Goal: Communication & Community: Answer question/provide support

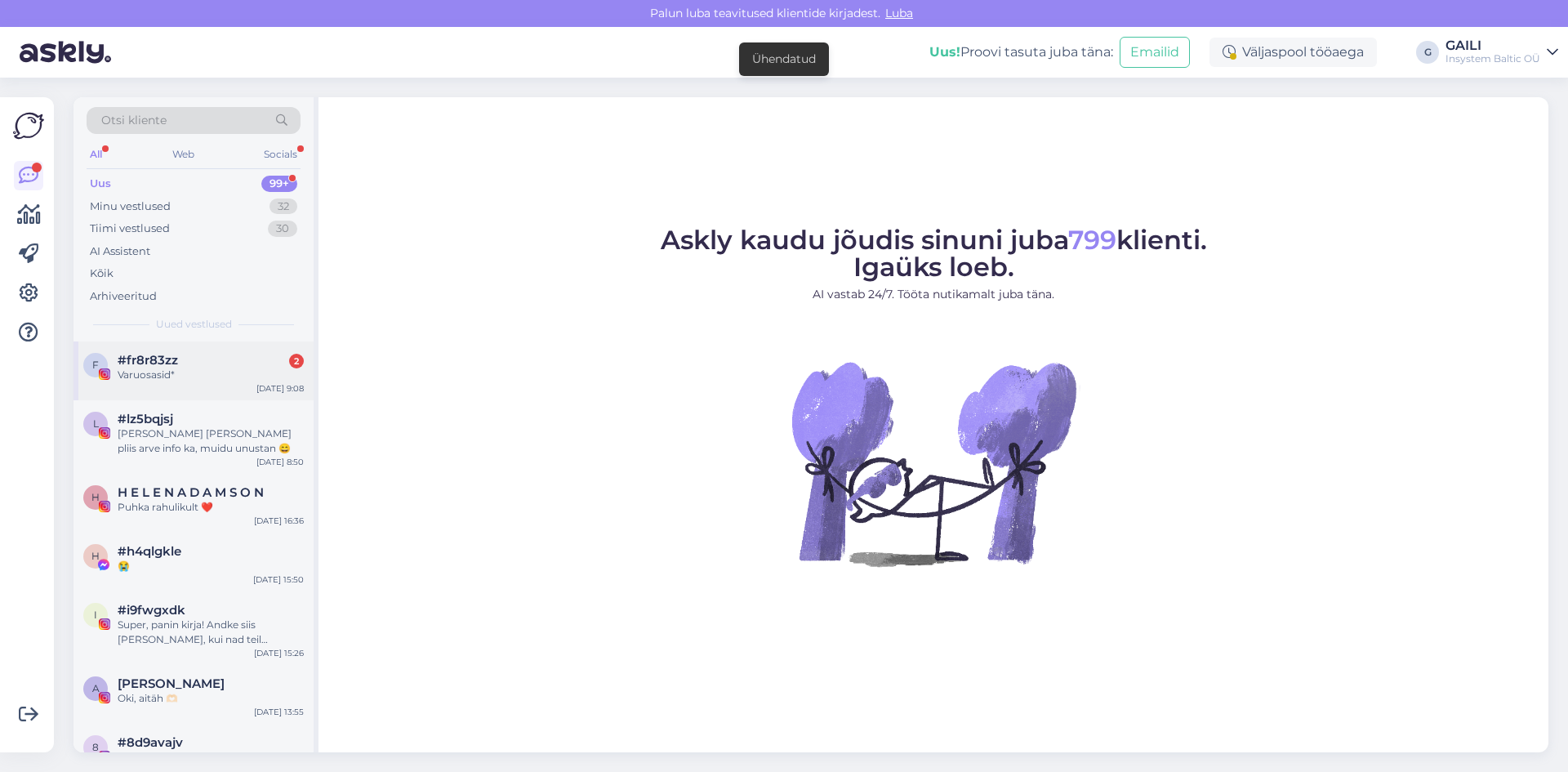
click at [210, 377] on div "Varuosasid*" at bounding box center [211, 375] width 186 height 14
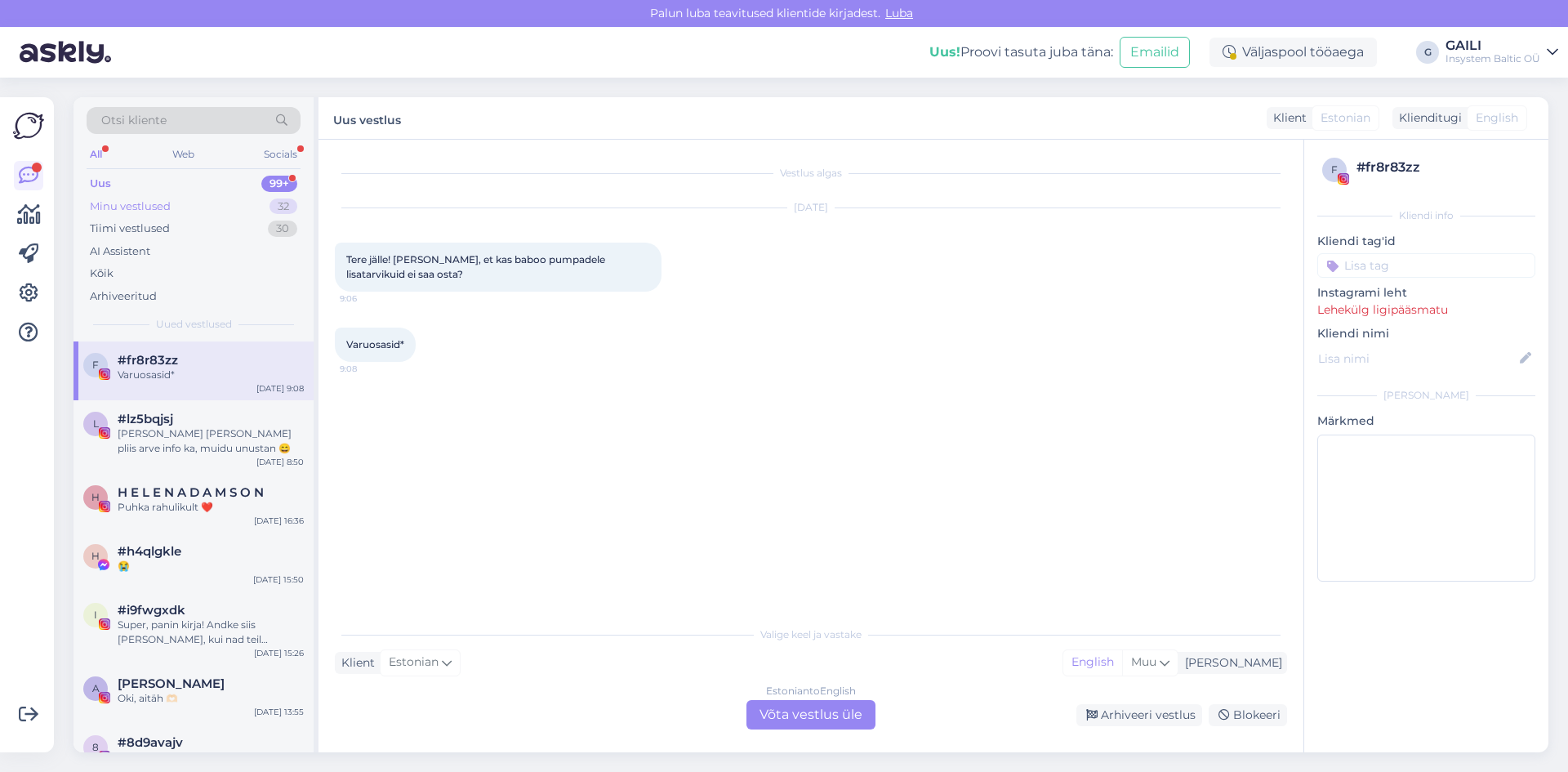
click at [134, 209] on div "Minu vestlused" at bounding box center [130, 207] width 81 height 16
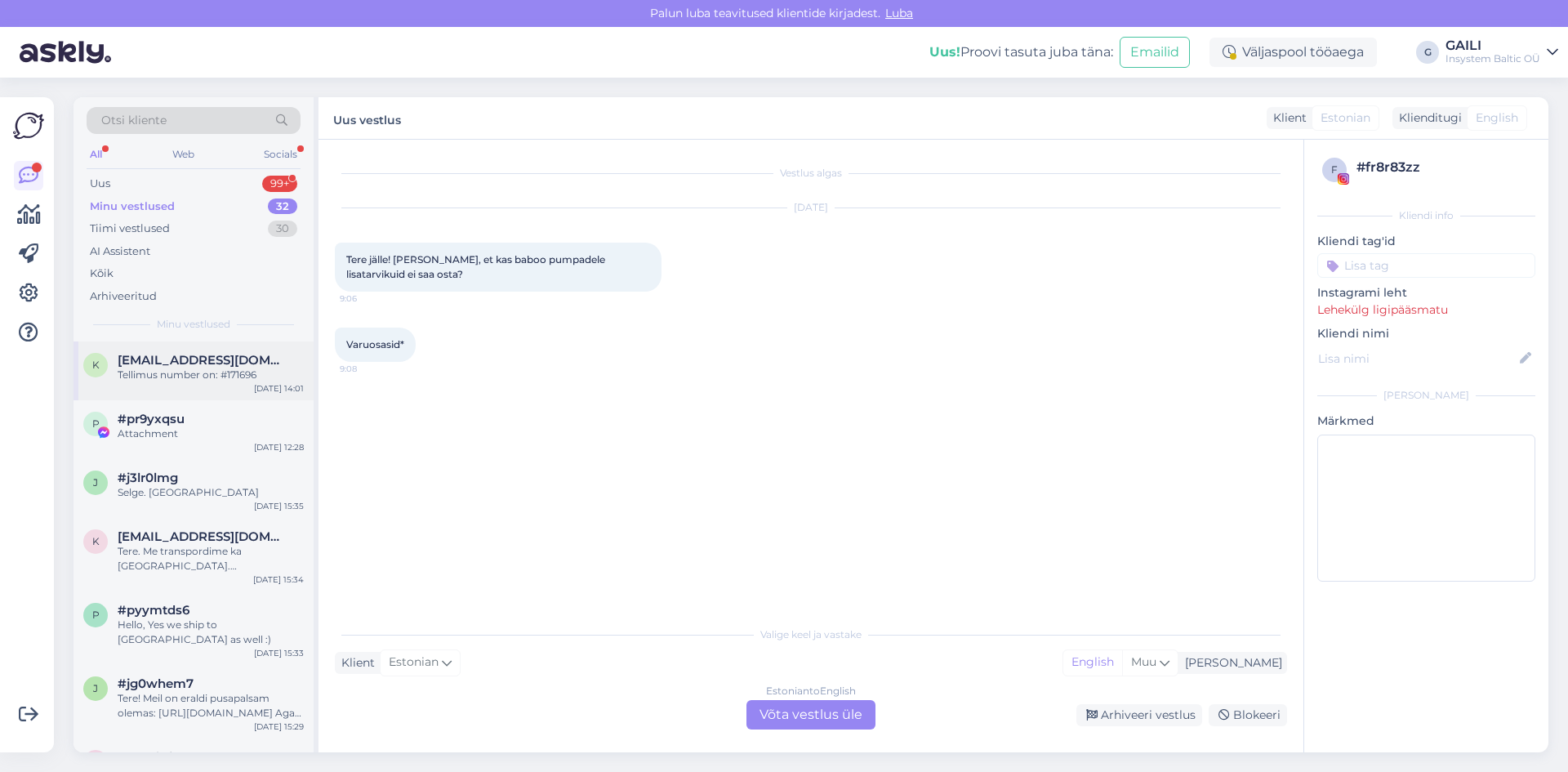
click at [221, 373] on div "Tellimus number on: #171696" at bounding box center [211, 375] width 186 height 14
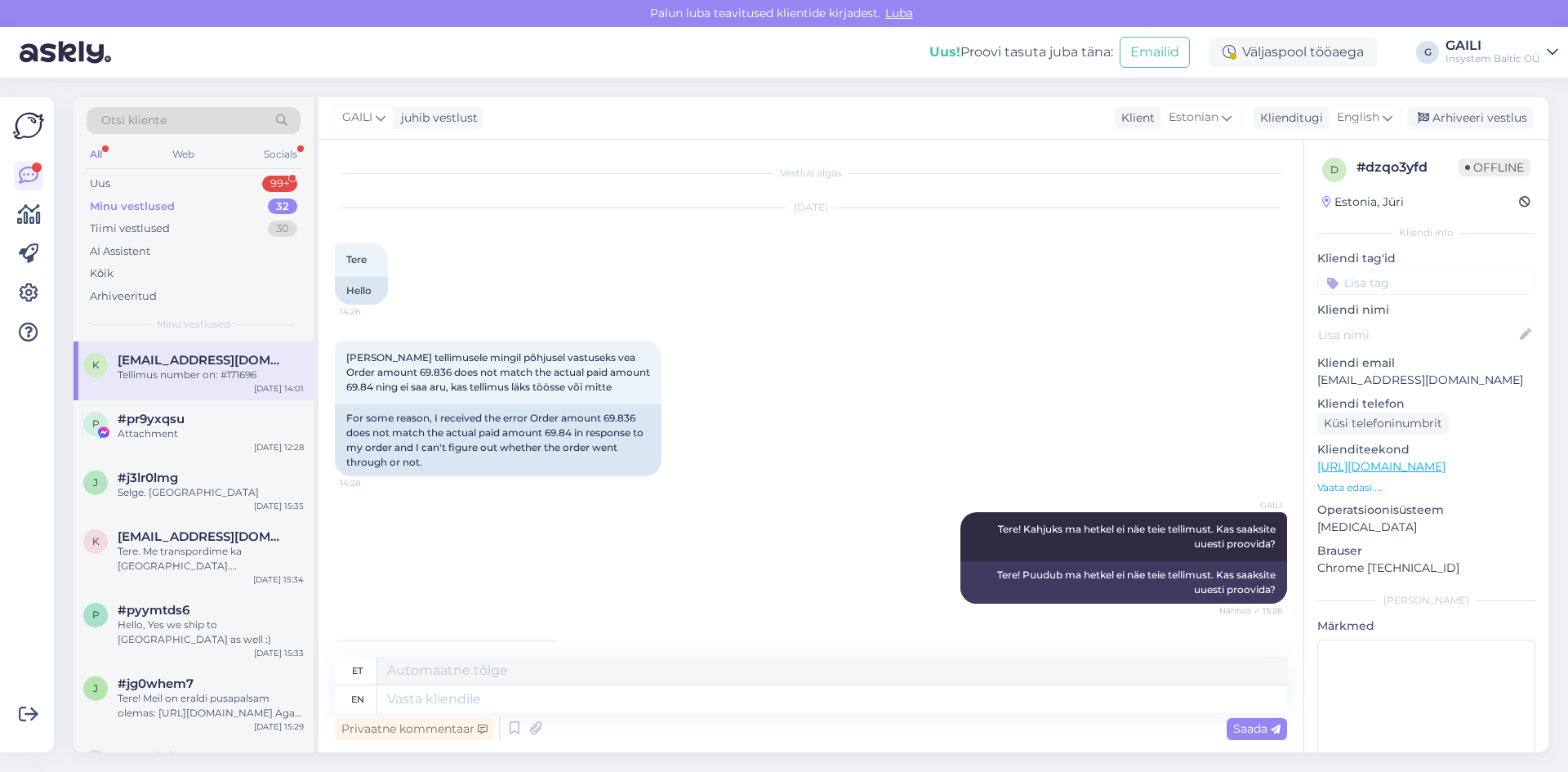
scroll to position [994, 0]
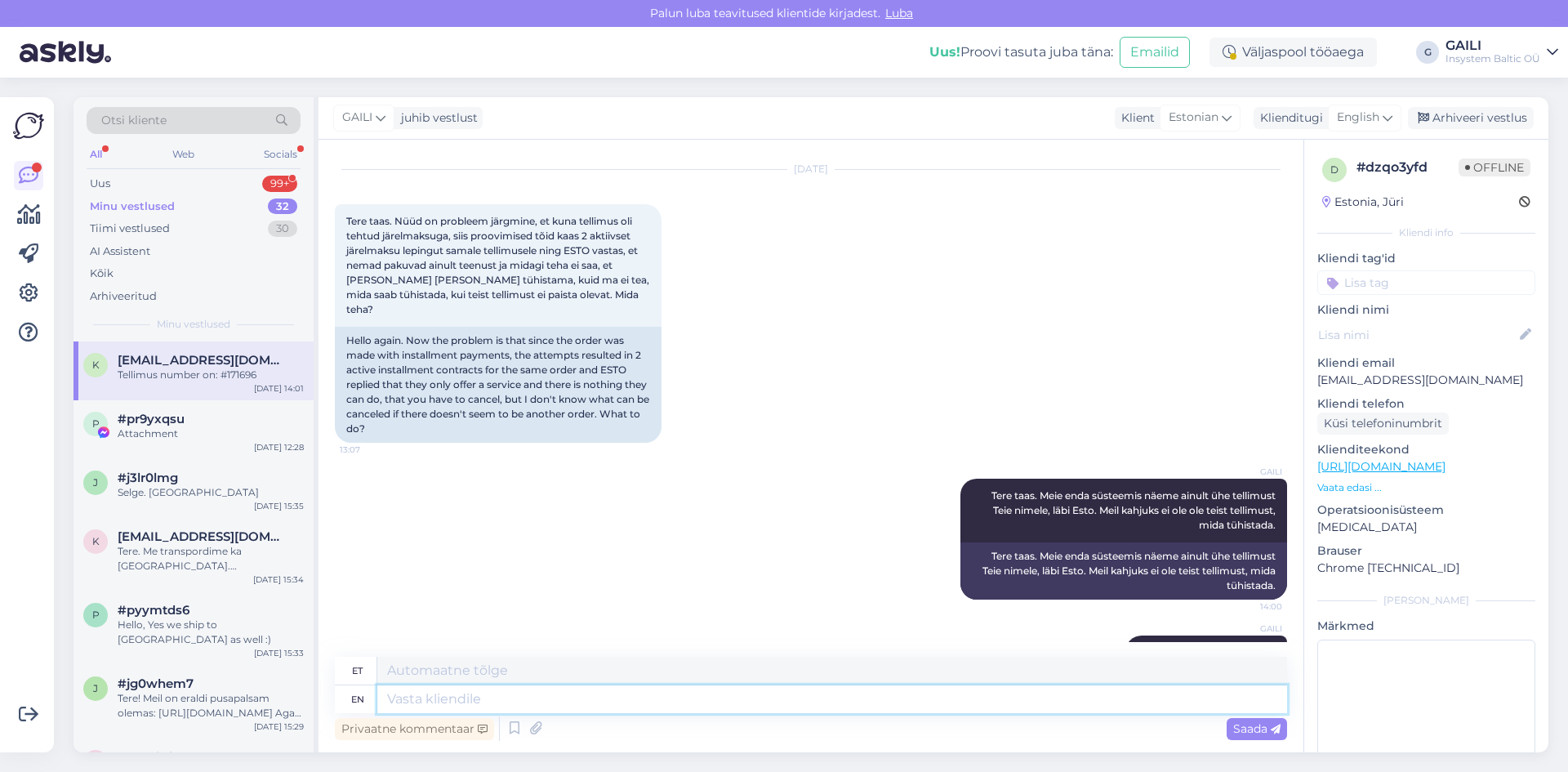
click at [617, 705] on textarea at bounding box center [831, 699] width 909 height 28
type textarea "Tere ta"
type textarea "Tere"
type textarea "Tere taas,"
type textarea "Tere tagasi,"
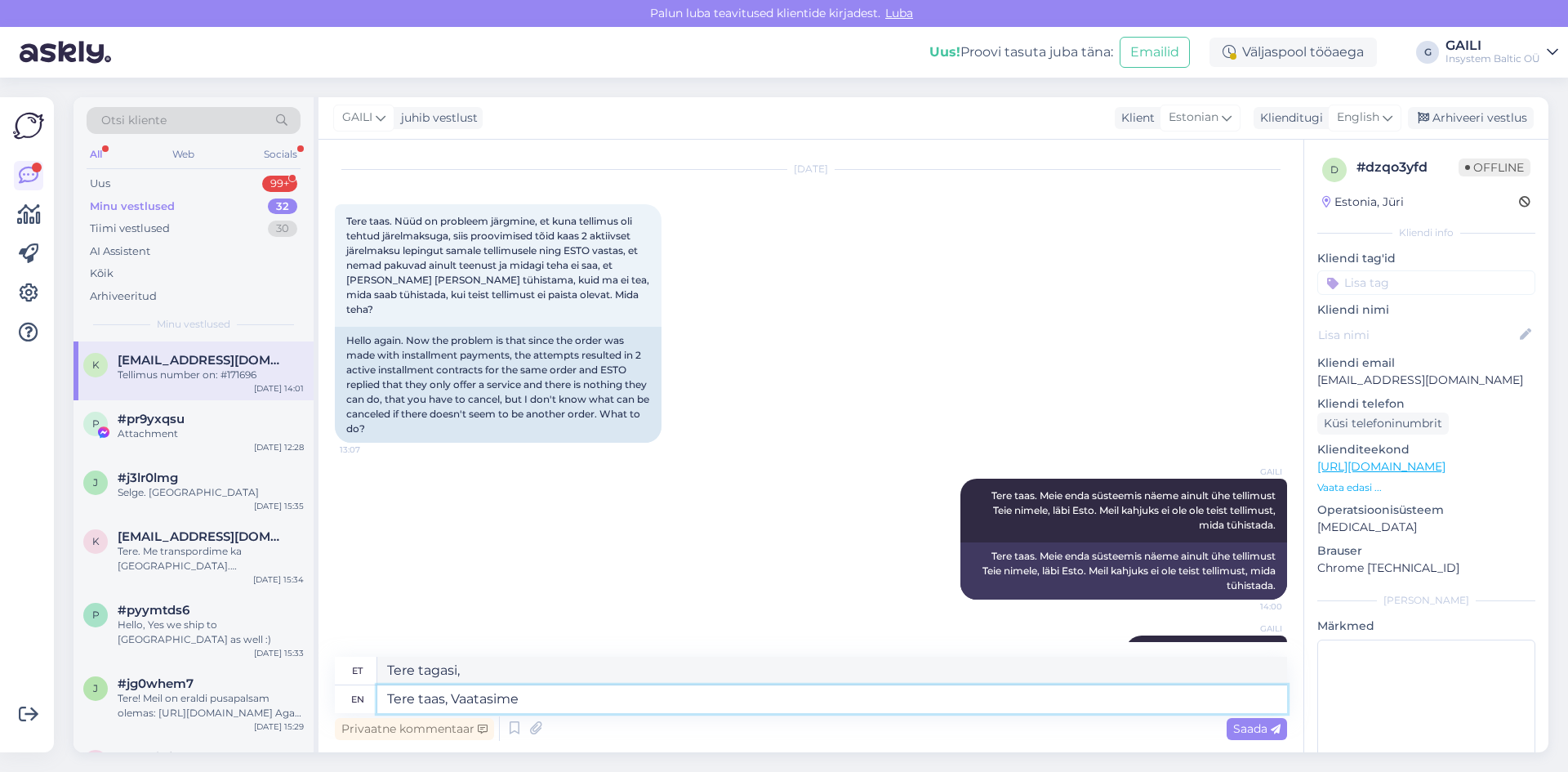
type textarea "Tere taas, Vaatasime"
type textarea "Tere tagasi, Vaatamisväärsused"
type textarea "Tere taas, Vaatasime ülekanded"
type textarea "Tere taas, Vaatasime ülekanded üle n"
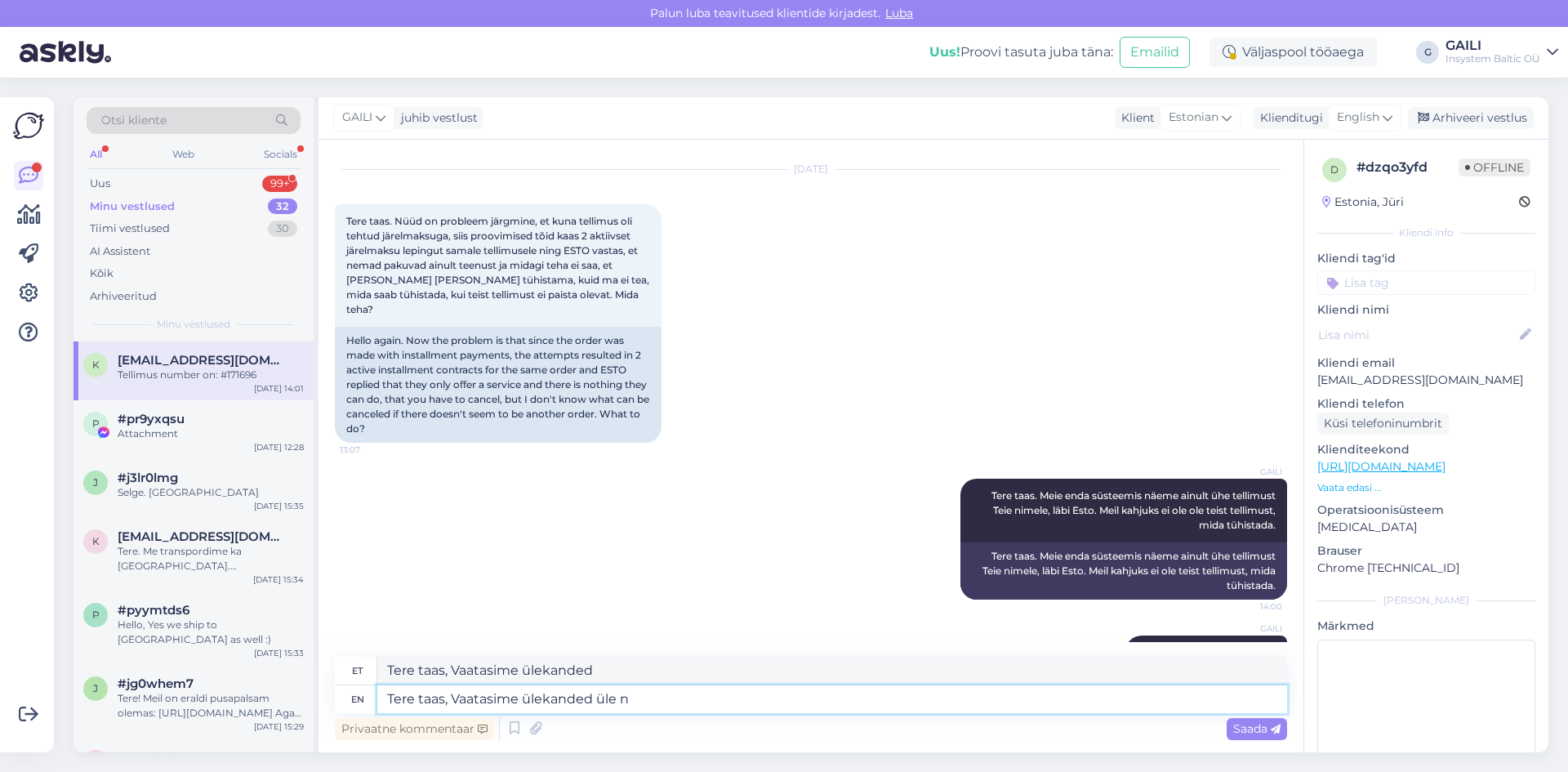
type textarea "Tere taas, Vaatasime ülekanded üle"
type textarea "Tere taas, Vaatasime ülekanded üle ning te"
type textarea "Tere taas, Vaata ülekandeid üle ning"
type textarea "Tere taas, Vaatasime ülekanded üle ning teie n"
type textarea "Tere taas, Vaata ülekandeid üle ning teie"
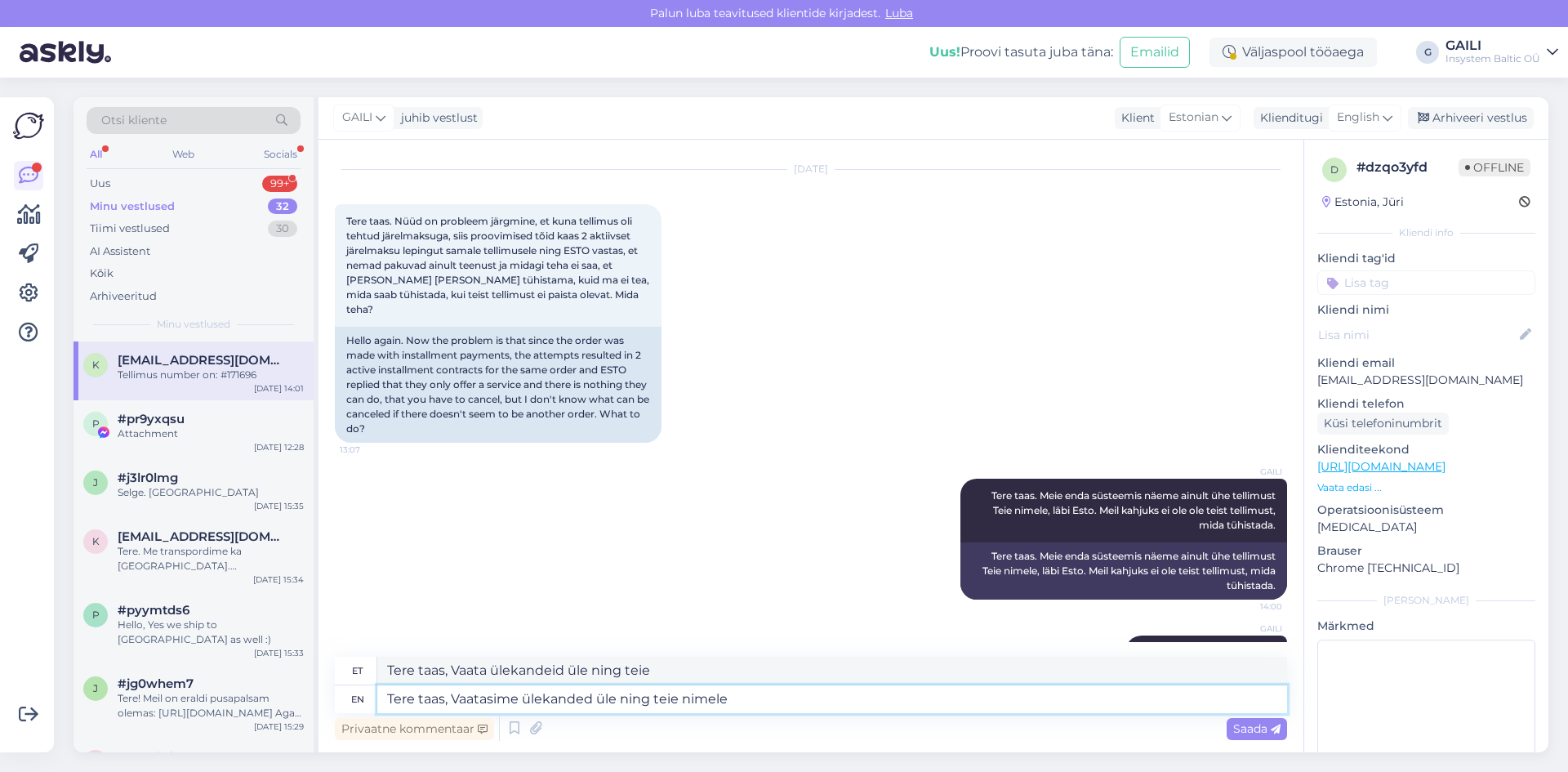
type textarea "Tere taas, Vaatasime ülekanded üle ning teie nimele o"
type textarea "Tere taas, Vaata ülekandeid üle ning teie nimele"
type textarea "Tere taas, Vaatasime ülekanded üle ning teie nimele on tõ"
type textarea "Tere taas, Vaata ülekandeid üle ning teie nimele on"
type textarea "Tere taas, Vaatasime ülekanded üle ning teie nimele on tõesti ka"
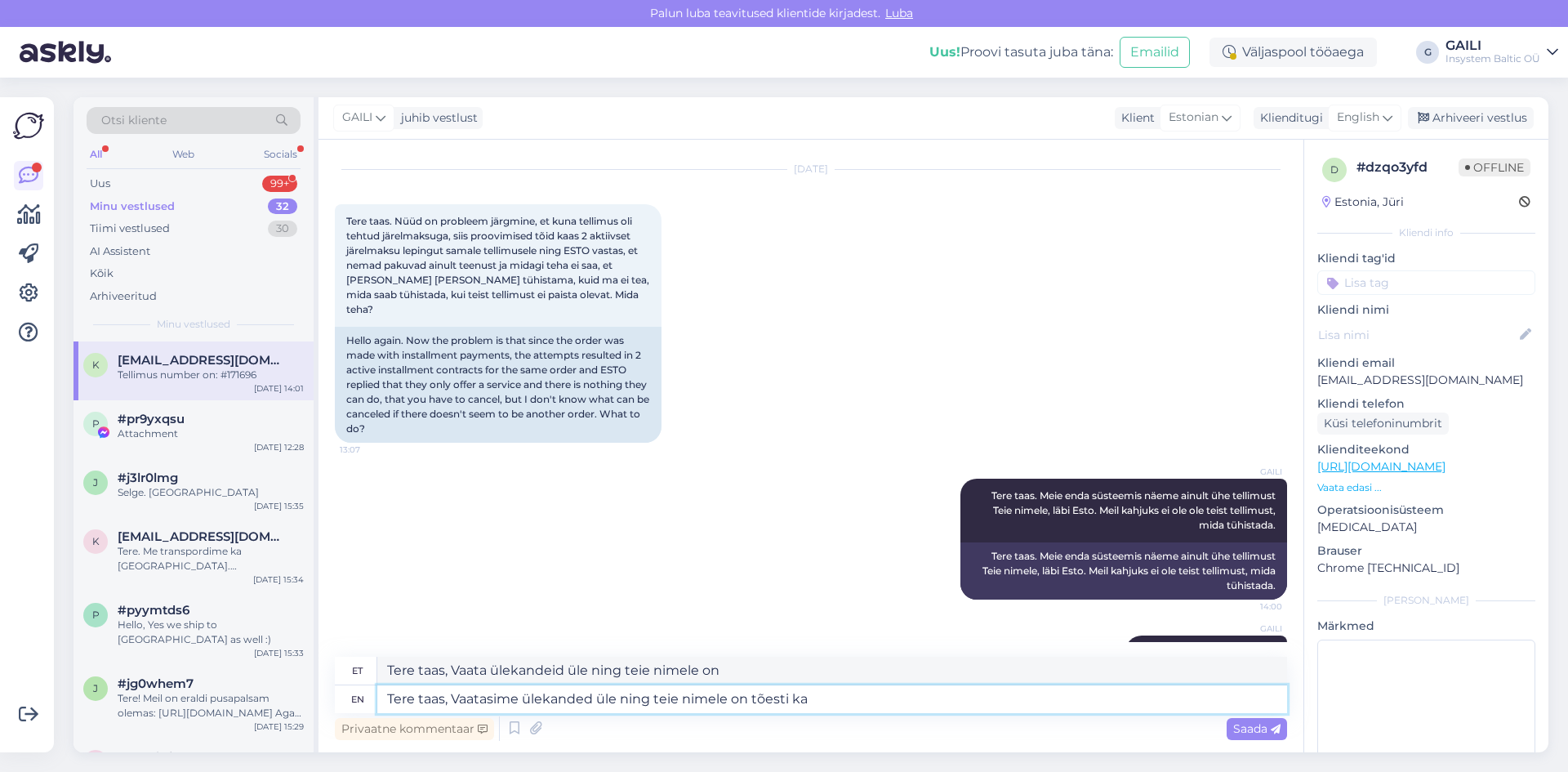
type textarea "Tere taas, Vaata ülekandeid üle ning teie nimele on tõesti"
type textarea "Tere taas, Vaatasime ülekanded üle ning teie nimele on tõesti kaks t"
type textarea "Tere taas, Vaata ülekandeid üle ning teie nimele on tõesti kaks"
type textarea "Tere taas, Vaatasime ülekanded üle ning teie nimele on tõesti kaks makset t"
type textarea "Tere taas, Vaata ülekandeid üle ning teie nimele on tõesti kaks makset"
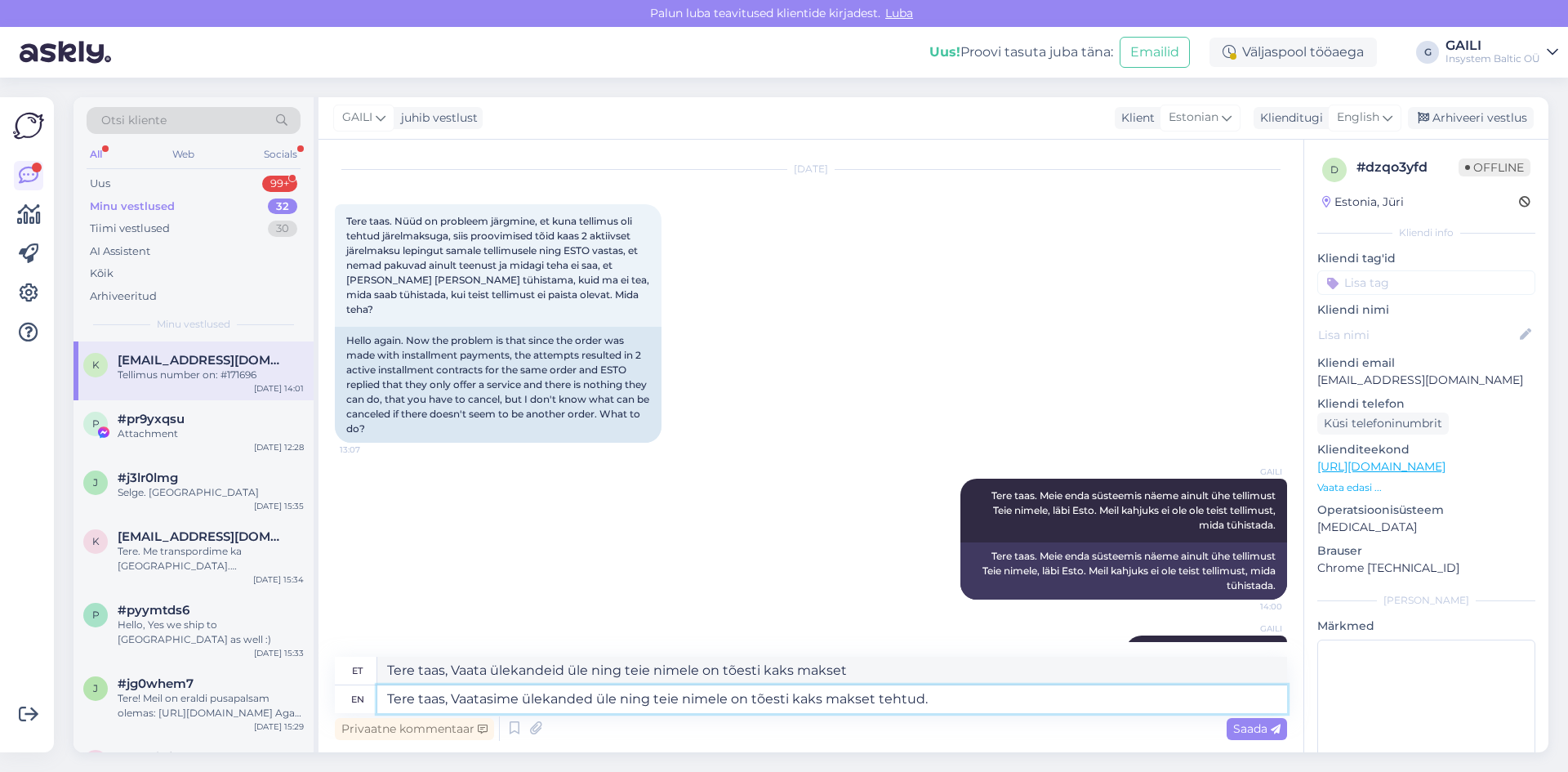
type textarea "Tere taas, Vaatasime ülekanded üle ning teie nimele on tõesti kaks makset tehtu…"
type textarea "Tere taas, Vaata ülekandeid üle ning teie nimele on tõesti kaks makset tehtud."
type textarea "Tere taas, Vaatasime ülekanded üle ning teie nimele on tõesti kaks makset tehtu…"
type textarea "Tere taas, Vaata ülekandeid üle ning teie nimele on tõesti kaks makset tehtud. …"
type textarea "Tere taas, Vaatasime ülekanded üle ning teie nimele on tõesti kaks makset tehtu…"
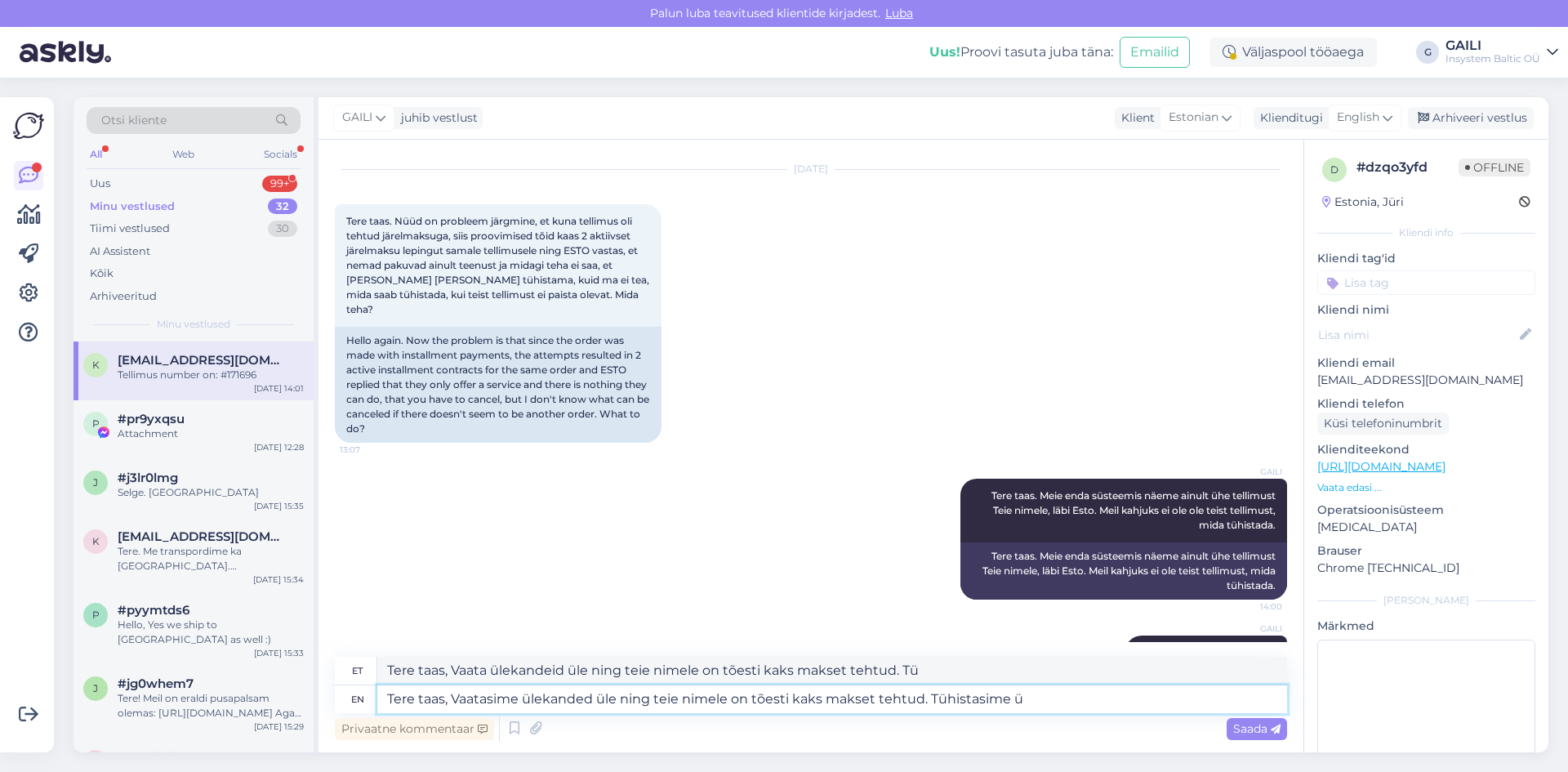
type textarea "Tere taas, Vaata ülekandeid üle ning teie nimele on tõesti kaks makset tehtud. …"
type textarea "Tere taas, Vaatasime ülekanded üle ning teie nimele on tõesti kaks makset tehtu…"
type textarea "Tere taas, Vaata ülekandeid üle ning teie nimele on tõesti kaks makset tehtud. …"
type textarea "Tere taas, Vaatasime ülekanded üle ning teie nimele on tõesti kaks makset tehtu…"
type textarea "Tere taas, Vaata ülekandeid üle ning teie nimele on tõesti kaks makset tehtud. …"
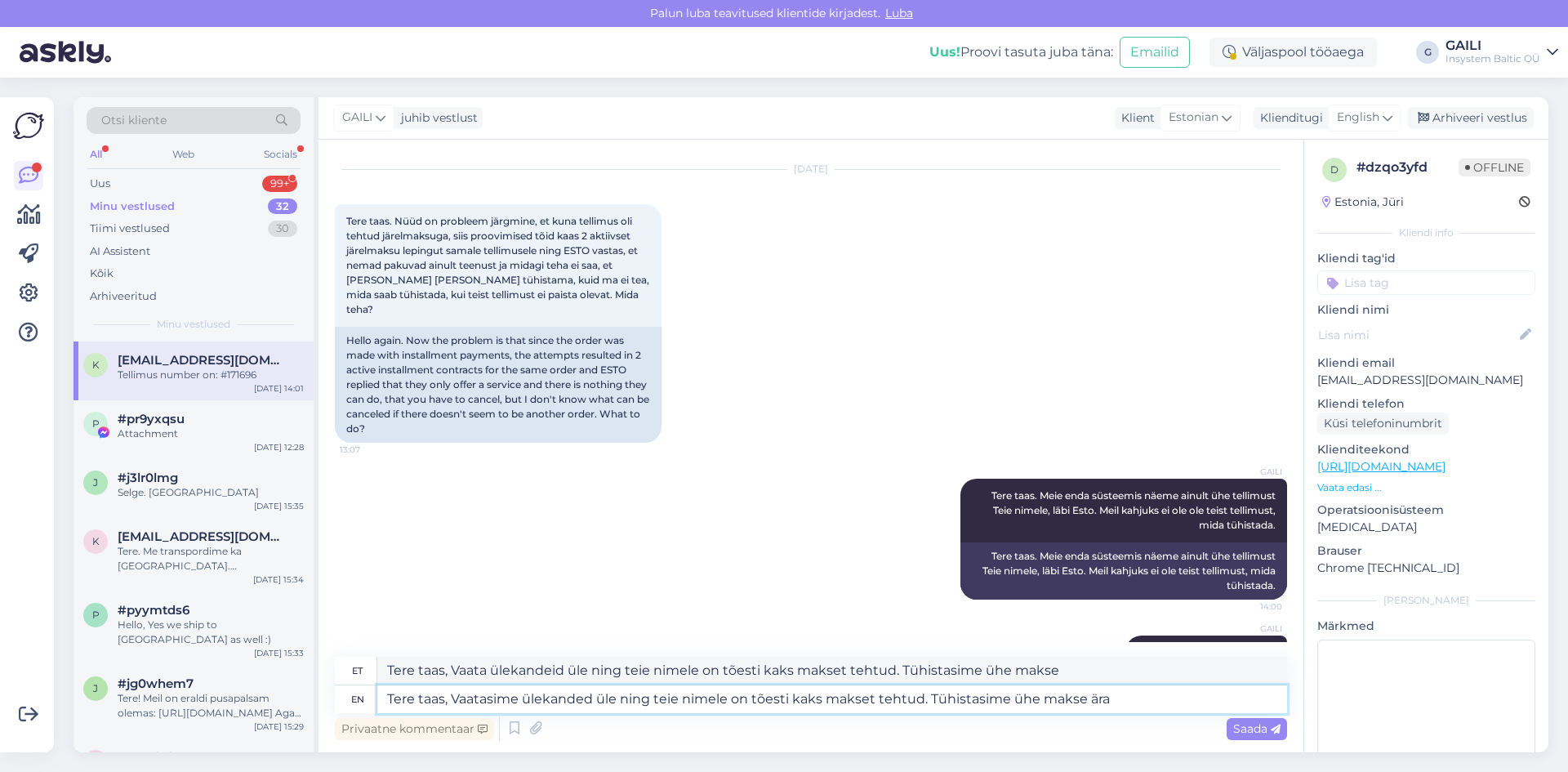
type textarea "Tere taas, Vaatasime ülekanded üle ning teie nimele on tõesti kaks makset tehtu…"
type textarea "Tere taas, Vaata ülekandeid üle ning teie nimele on tõesti kaks makset tehtud. …"
type textarea "Tere taas, Vaatasime ülekanded üle ning teie nimele on tõesti kaks makset tehtu…"
type textarea "Tere taas, Vaata ülekandeid üle ning teie nimele on tõesti kaks makset tehtud. …"
type textarea "Tere taas, Vaatasime ülekanded üle ning teie nimele on tõesti kaks makset tehtu…"
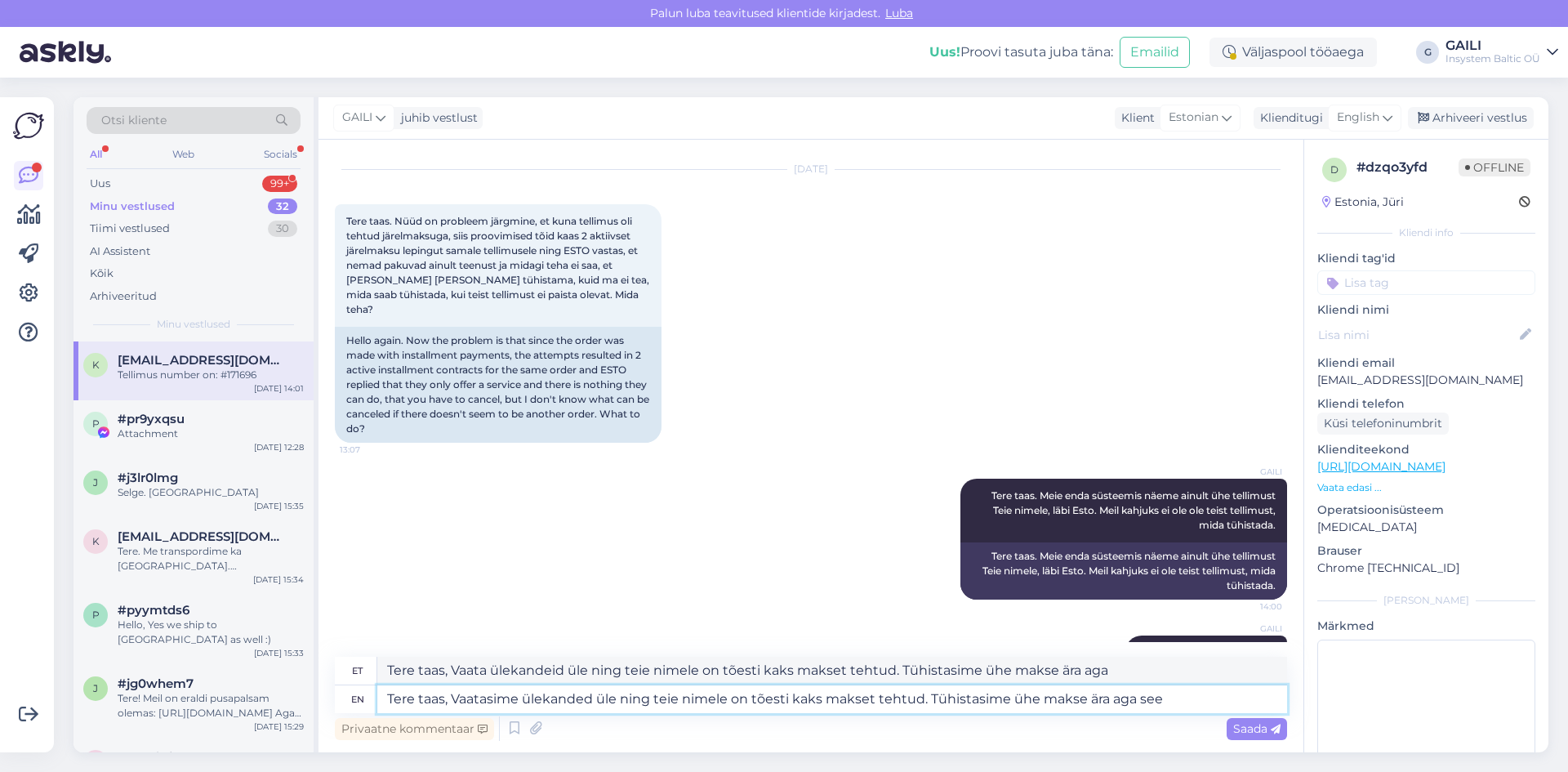
type textarea "Tere taas, Vaata ülekandeid üle ning teie nimele on tõesti kaks makset tehtud. …"
type textarea "Tere taas, Vaatasime ülekanded üle ning teie nimele on tõesti kaks makset tehtu…"
type textarea "Tere taas, Vaata ülekandeid üle ning teie nimele on tõesti kaks makset tehtud. …"
type textarea "Tere taas, Vaatasime ülekanded üle ning teie nimele on tõesti kaks makset tehtu…"
type textarea "Tere taas, Vaata ülekandeid üle ning teie nimele on tõesti kaks makset tehtud. …"
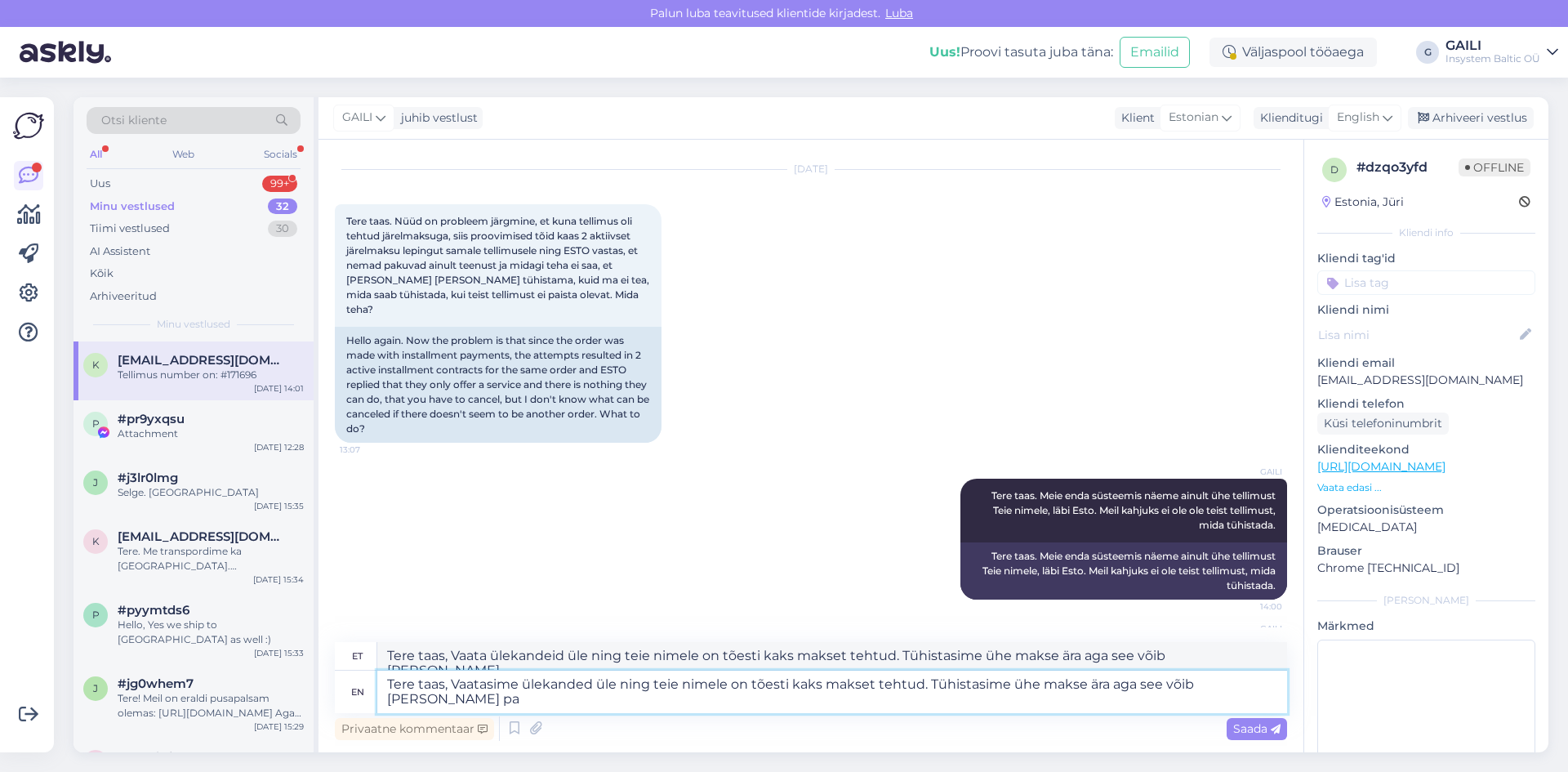
type textarea "Tere taas, Vaatasime ülekanded üle ning teie nimele on tõesti kaks makset tehtu…"
type textarea "Tere taas, Vaata ülekandeid üle ning teie nimele on tõesti kaks makset tehtud. …"
type textarea "Tere taas, Vaatasime ülekanded üle ning teie nimele on tõesti kaks makset tehtu…"
type textarea "Tere taas, Vaata ülekandeid üle ning teie nimele on tõesti kaks makset tehtud. …"
type textarea "Tere taas, Vaatasime ülekanded üle ning teie nimele on tõesti kaks makset tehtu…"
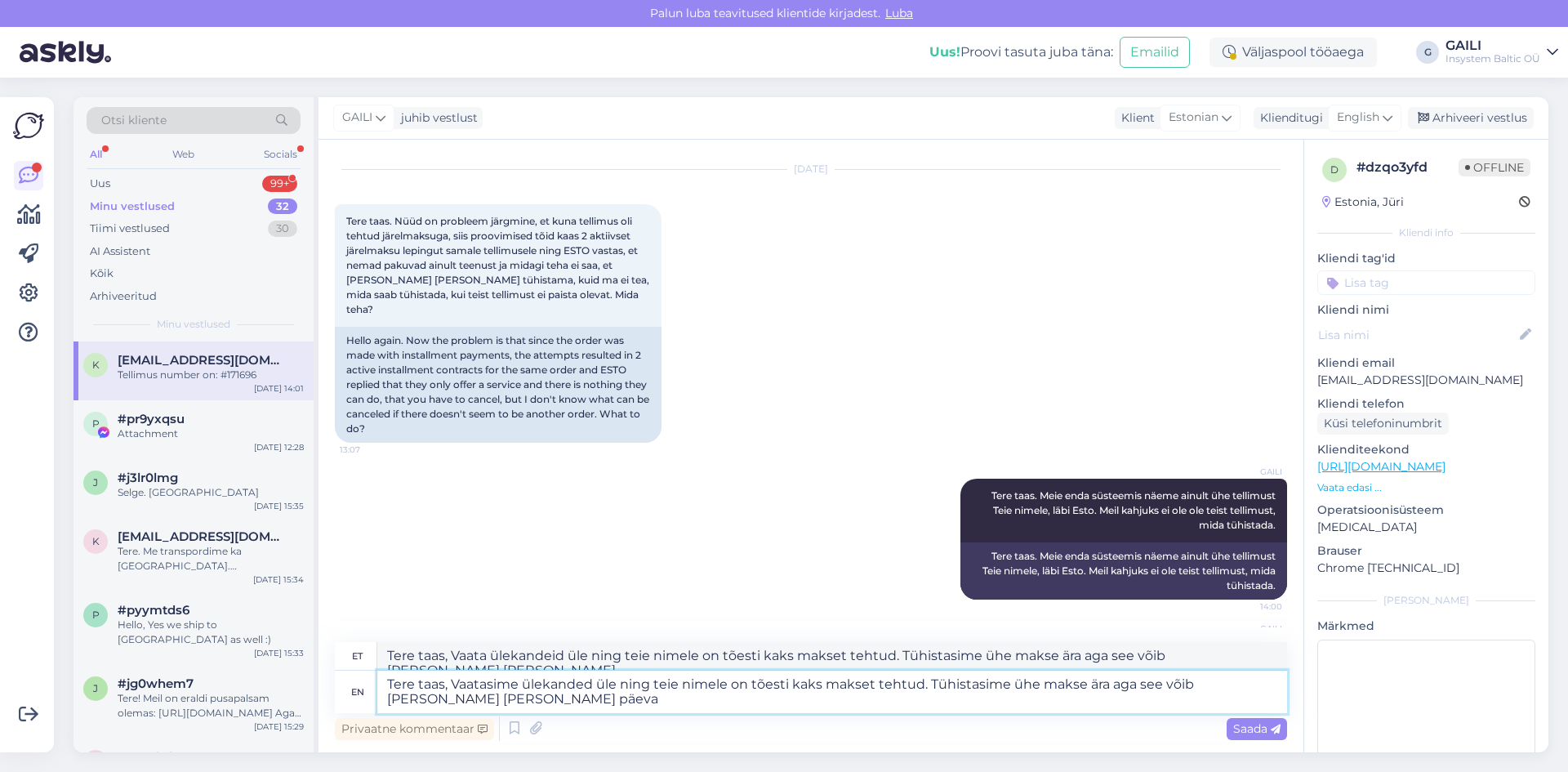
type textarea "Tere taas, Vaata ülekandeid üle ning teie nimele on tõesti kaks makset tehtud. …"
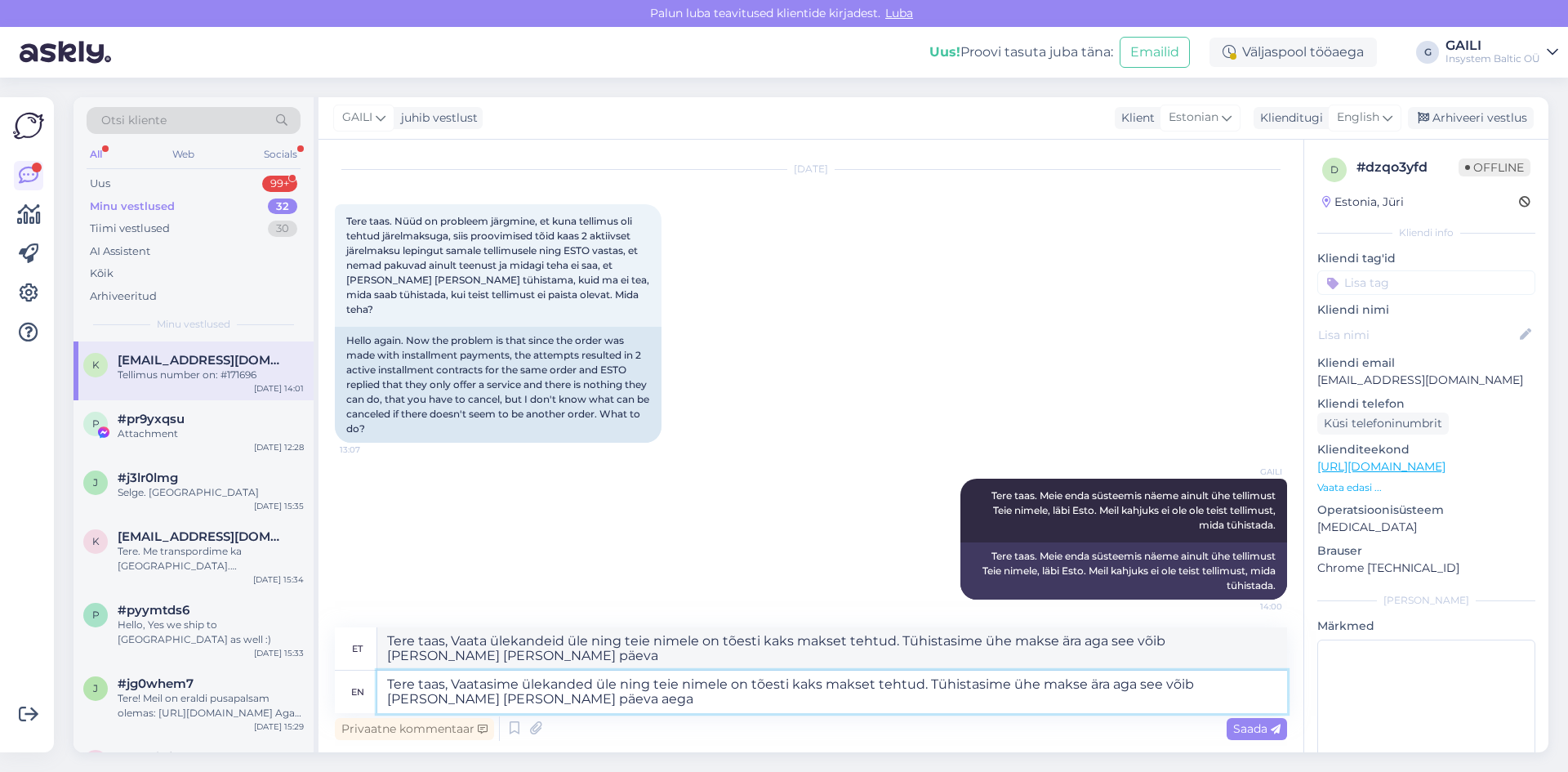
type textarea "Tere taas, Vaatasime ülekanded üle ning teie nimele on tõesti kaks makset tehtu…"
type textarea "Tere taas, Vaata ülekandeid üle ning teie nimele on tõesti kaks makset tehtud. …"
click at [659, 683] on textarea "Tere taas, Vaatasime ülekanded üle ning teie nimele on tõesti kaks makset tehtu…" at bounding box center [831, 691] width 909 height 42
type textarea "Tere taas, Vaatasime ülekanded üle ning <Teie nimele on tõesti kaks makset teht…"
type textarea "Tere taas, Vaata ülekandeid üle ning <Teie nimele on tõesti kaks makset tehtud.…"
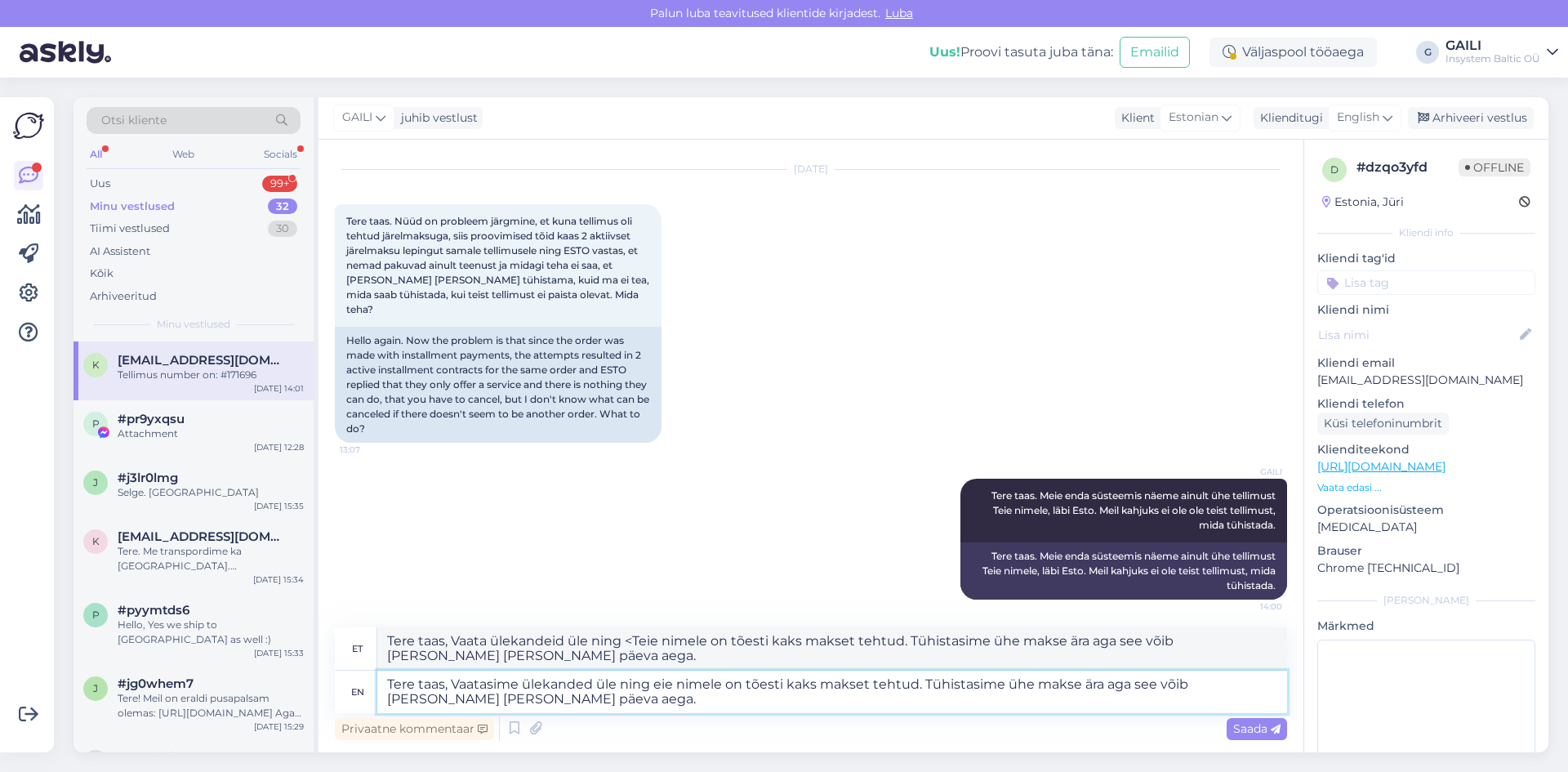
type textarea "Tere taas, Vaatasime ülekanded üle ningeie nimele on tõesti kaks makset tehtud.…"
type textarea "Tere taas, Vaata ülekandeid üle ningeie nimele on tõesti kaks makset tehtud. Tü…"
type textarea "Tere taas, Vaatasime ülekanded üle ning [PERSON_NAME] nimele on tõesti kaks mak…"
type textarea "Tere taas, Vaata ülekandeid üle ning [PERSON_NAME] nimele on tõesti kaks makset…"
click at [520, 701] on textarea "Tere taas, Vaatasime ülekanded üle ning [PERSON_NAME] nimele on tõesti kaks mak…" at bounding box center [831, 691] width 909 height 42
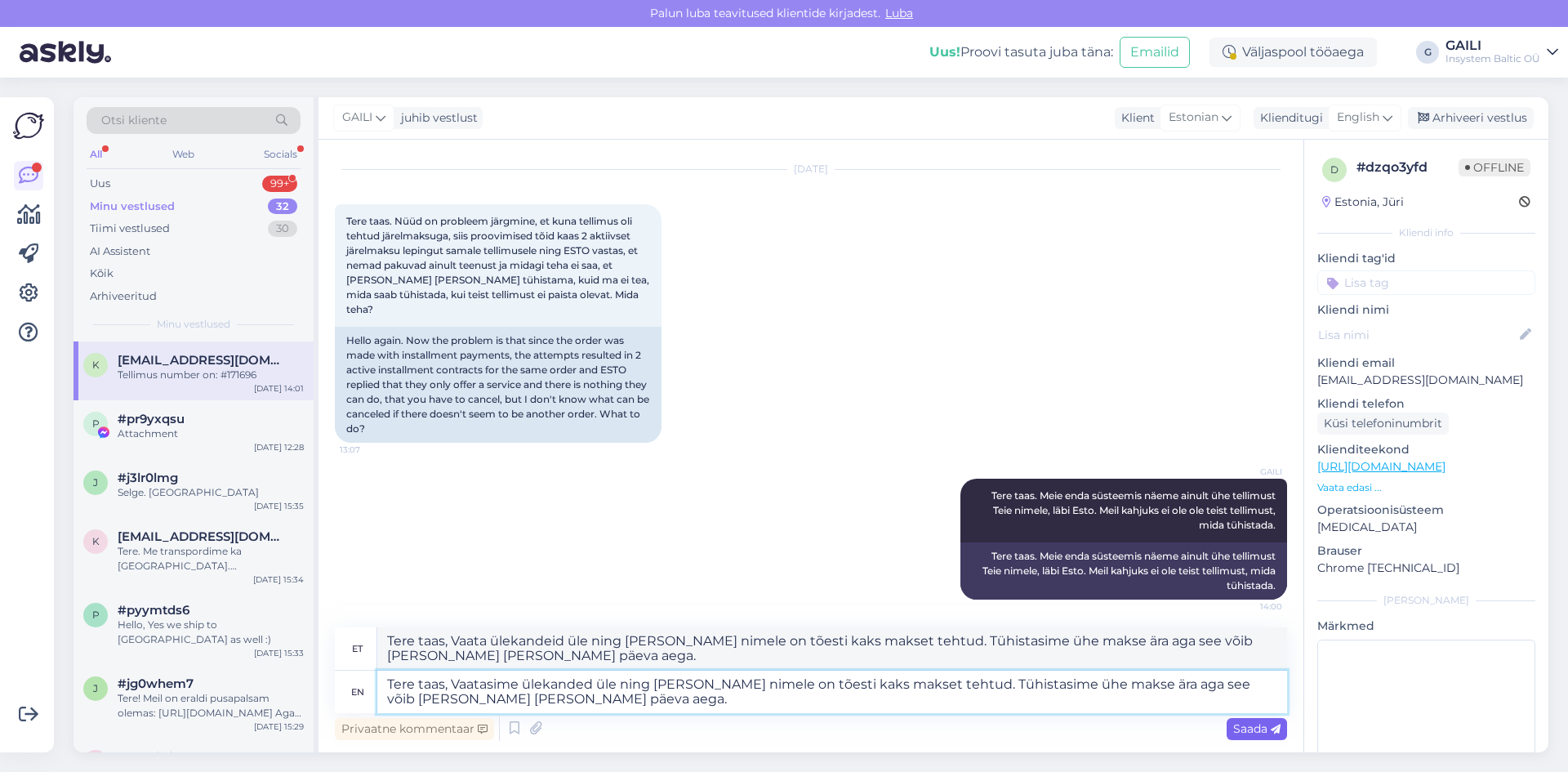
type textarea "Tere taas, Vaatasime ülekanded üle ning [PERSON_NAME] nimele on tõesti kaks mak…"
click at [1260, 732] on span "Saada" at bounding box center [1257, 729] width 48 height 14
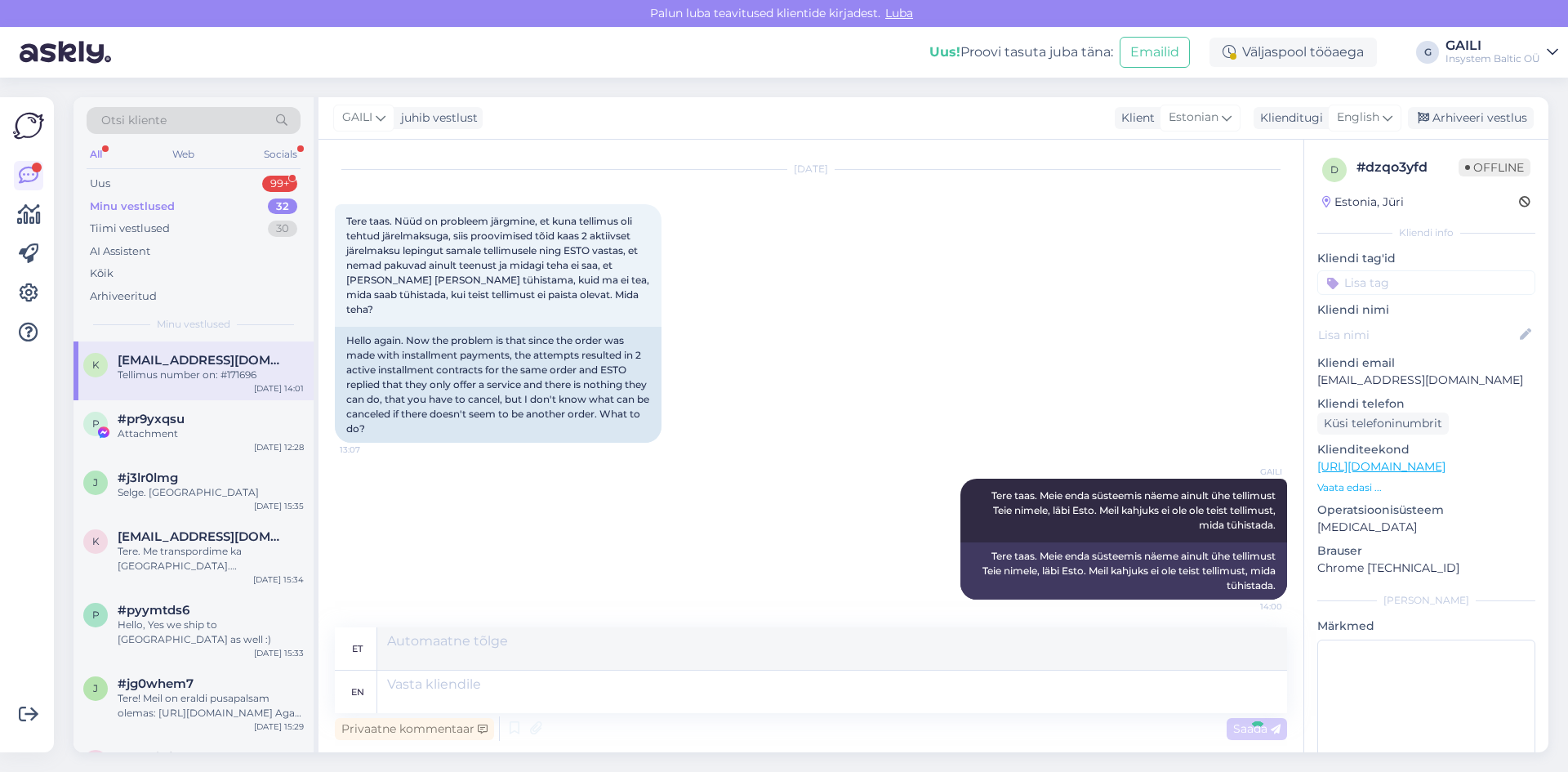
scroll to position [1185, 0]
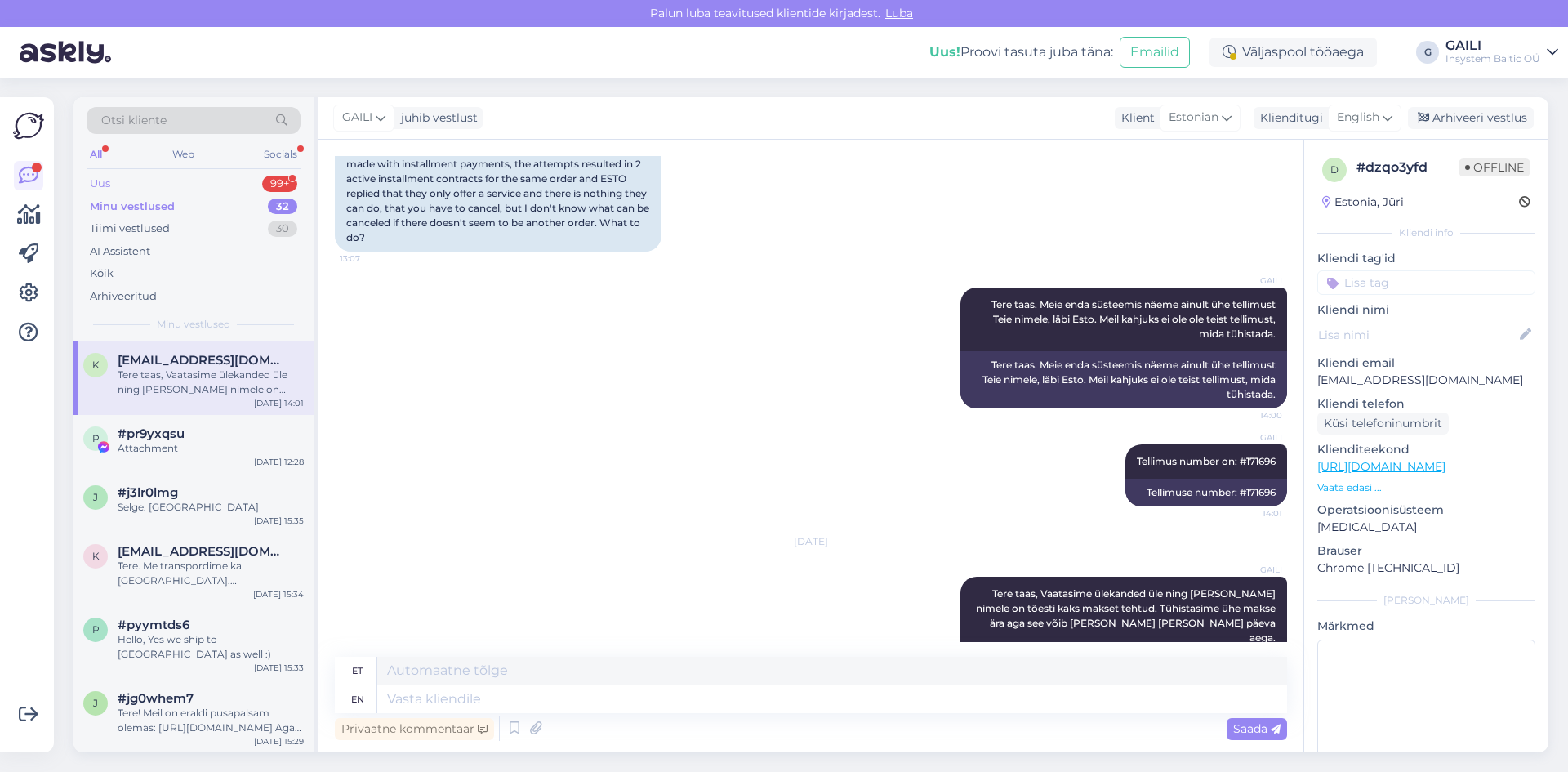
click at [148, 182] on div "Uus 99+" at bounding box center [193, 184] width 214 height 22
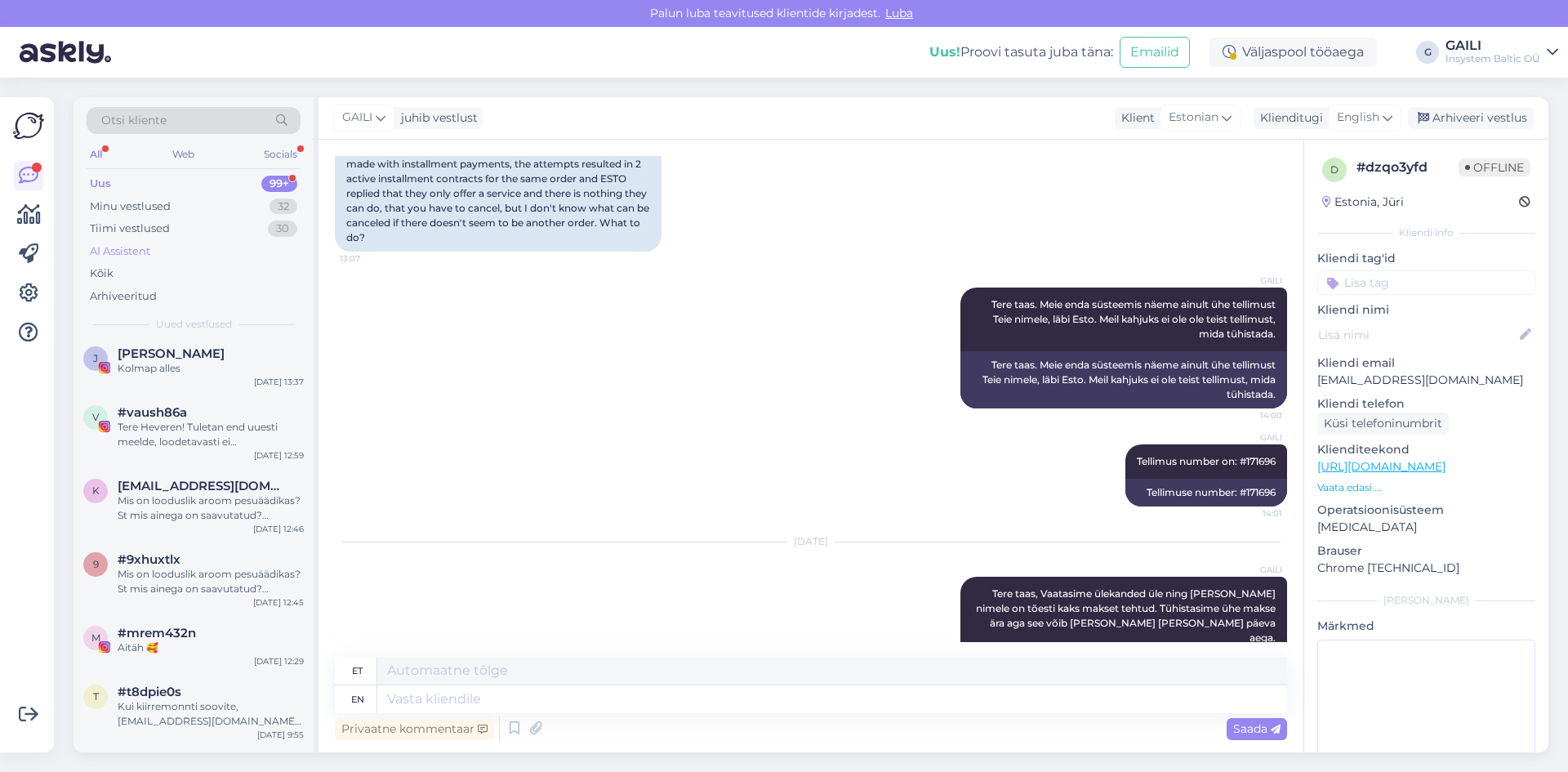
scroll to position [0, 0]
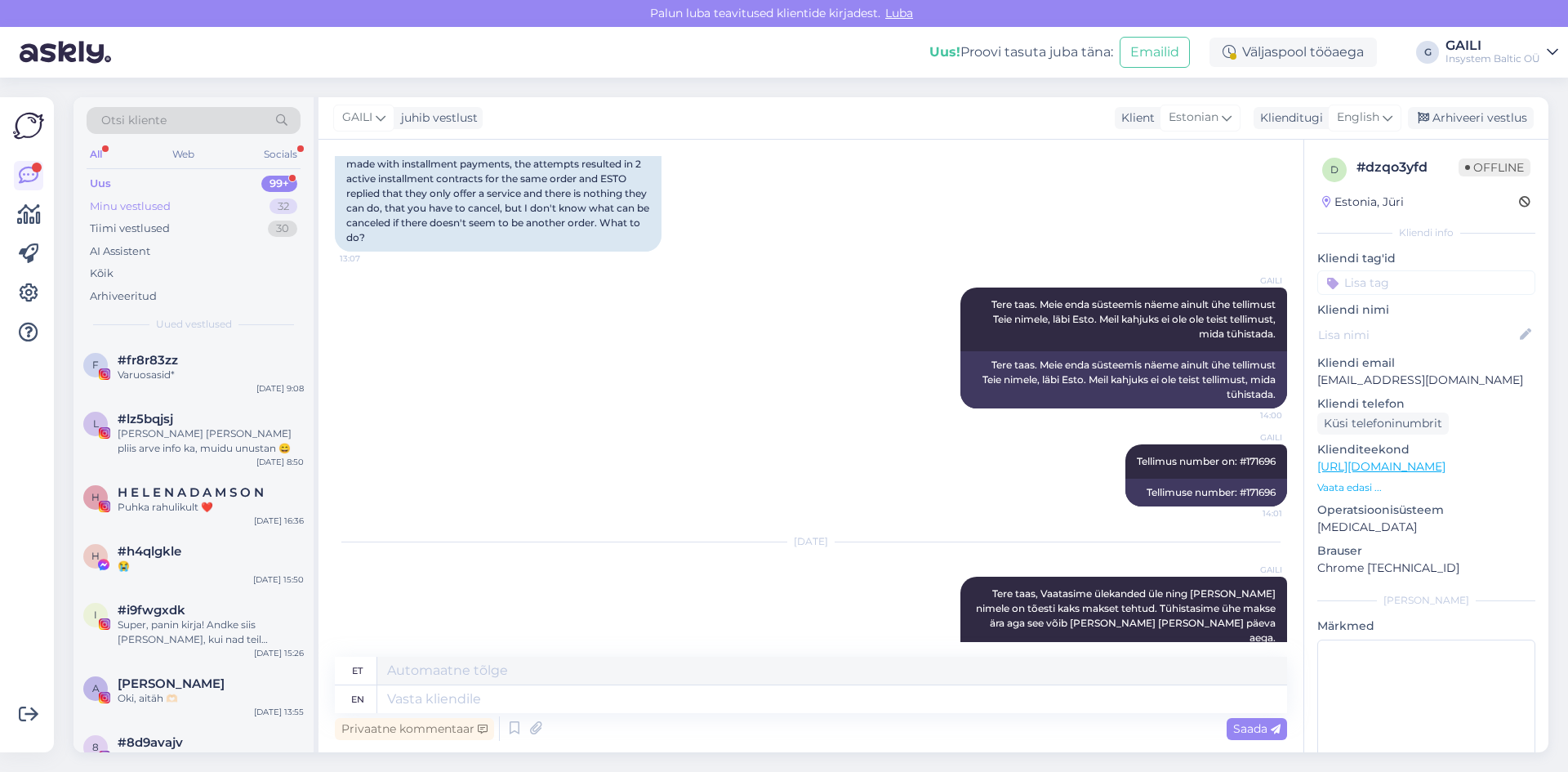
click at [158, 204] on div "Minu vestlused" at bounding box center [130, 207] width 81 height 16
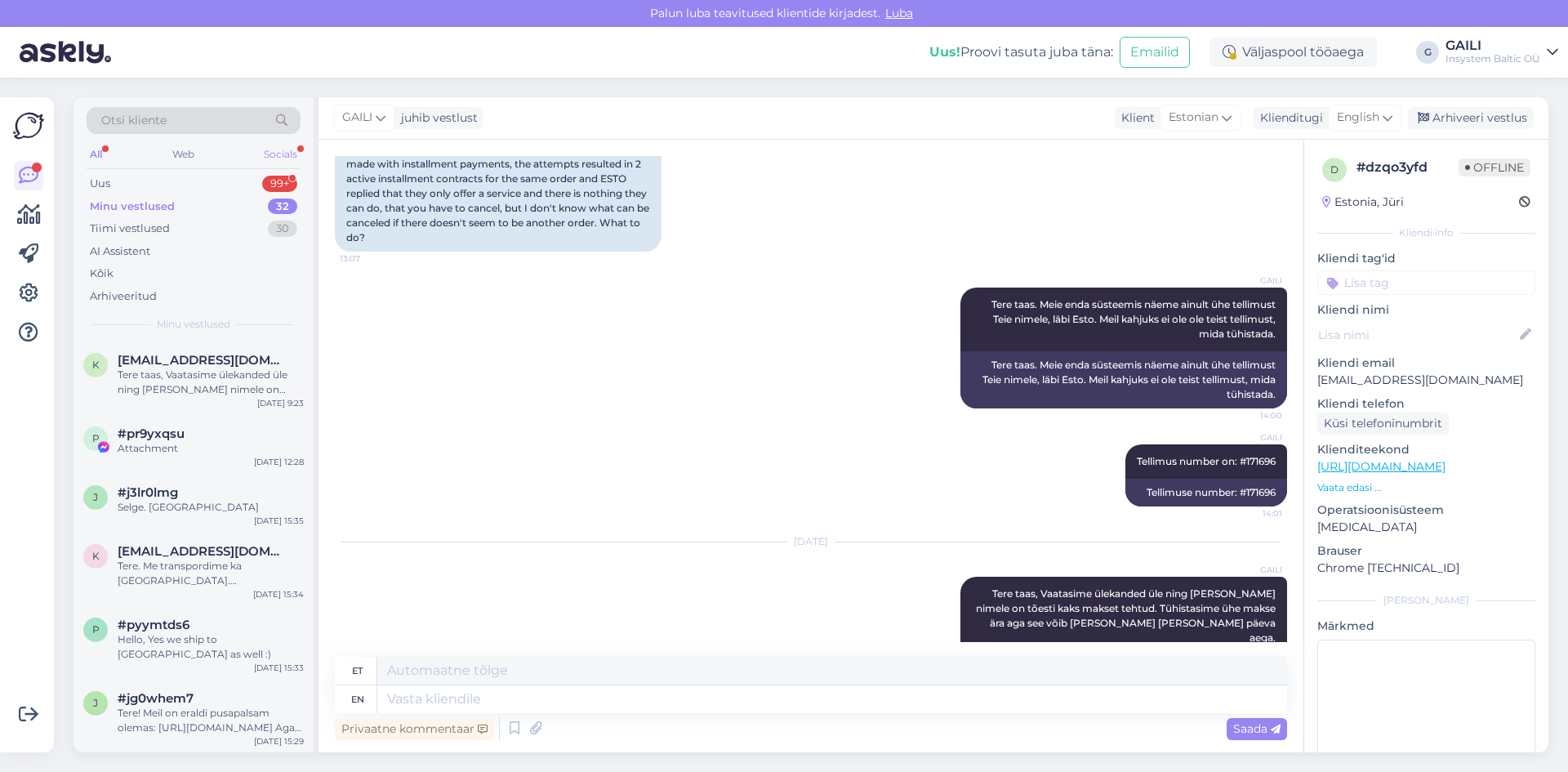
click at [270, 152] on div "Socials" at bounding box center [281, 155] width 40 height 22
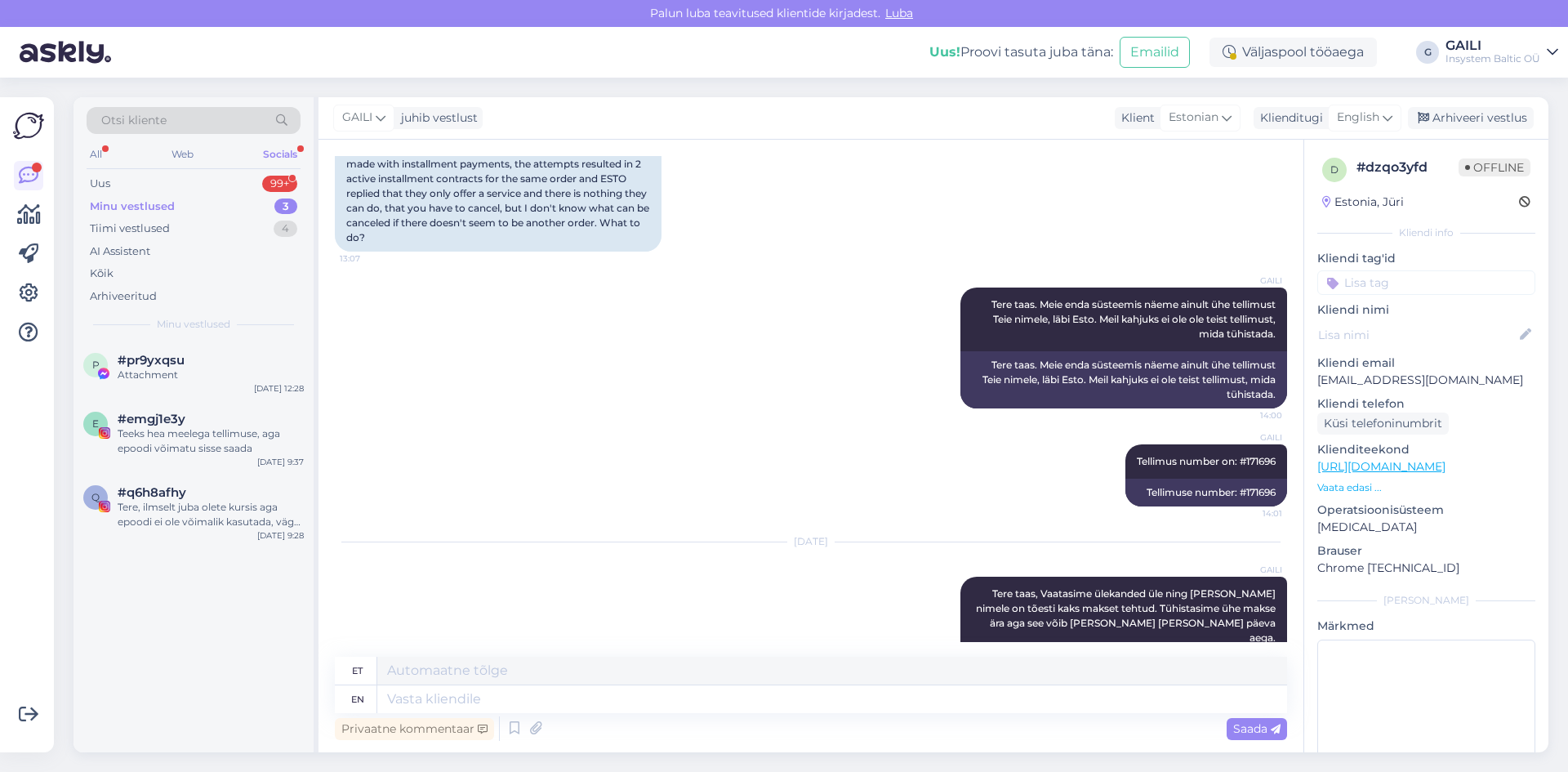
click at [109, 161] on div "All Web Socials" at bounding box center [193, 157] width 214 height 25
click at [94, 150] on div "All" at bounding box center [95, 155] width 19 height 22
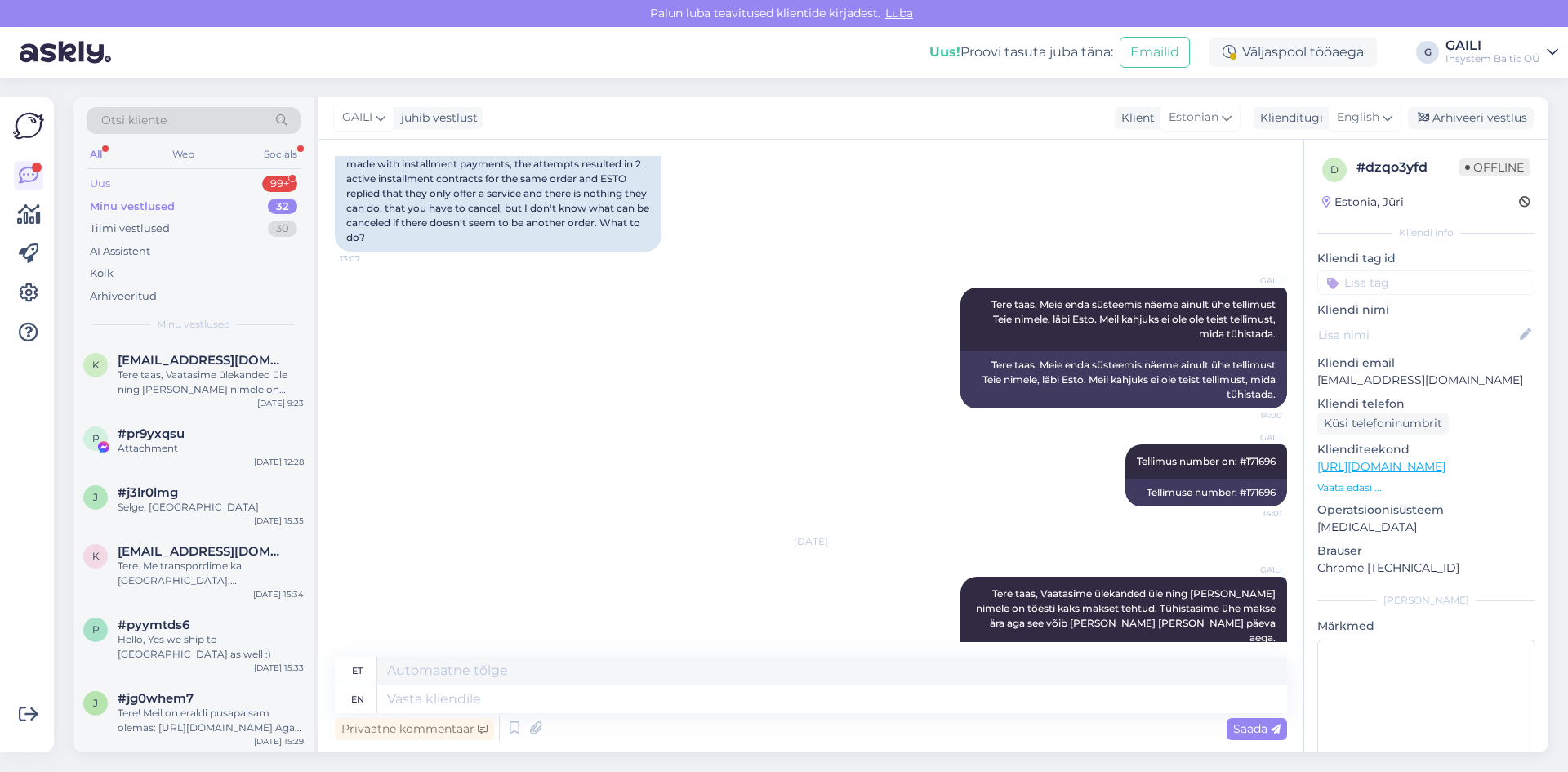
click at [117, 189] on div "Uus 99+" at bounding box center [193, 184] width 214 height 22
